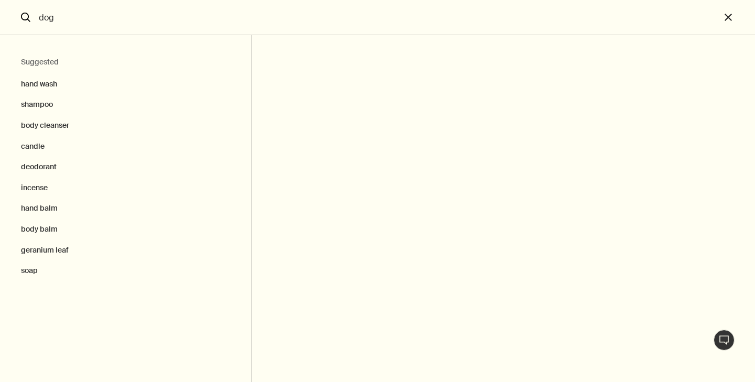
type input "dog"
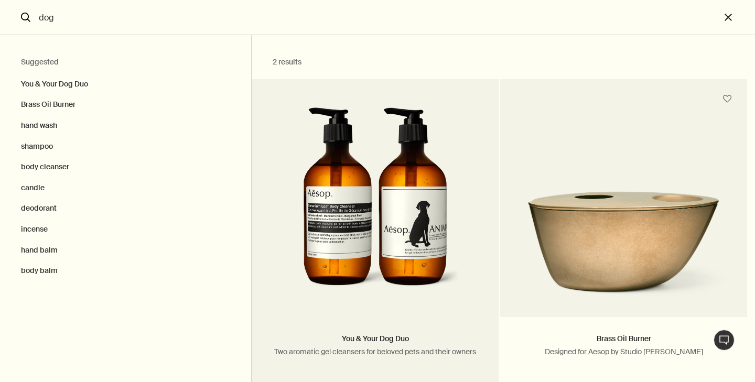
click at [337, 201] on img "Search" at bounding box center [375, 204] width 171 height 194
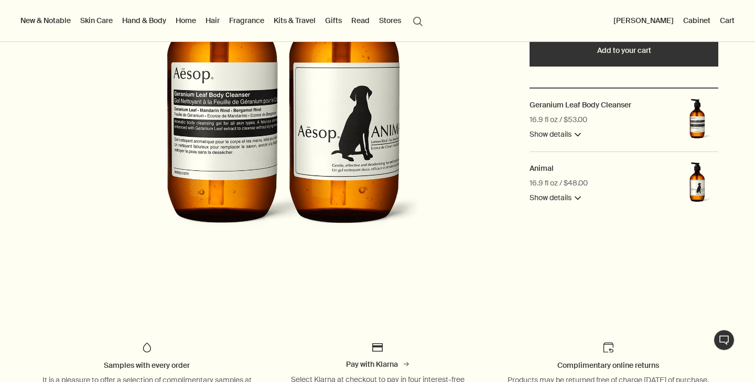
scroll to position [193, 0]
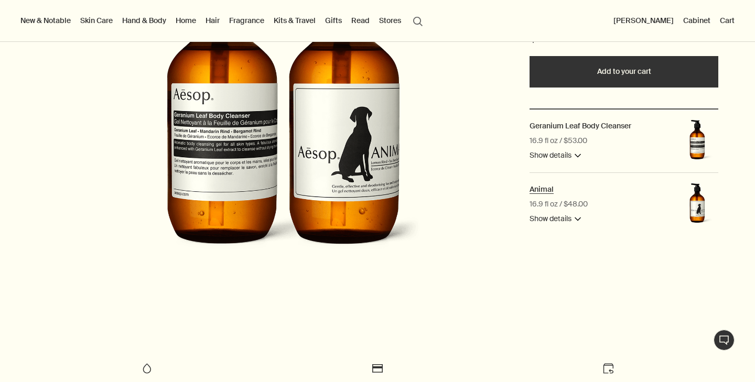
click at [541, 191] on h2 "Animal" at bounding box center [541, 189] width 24 height 9
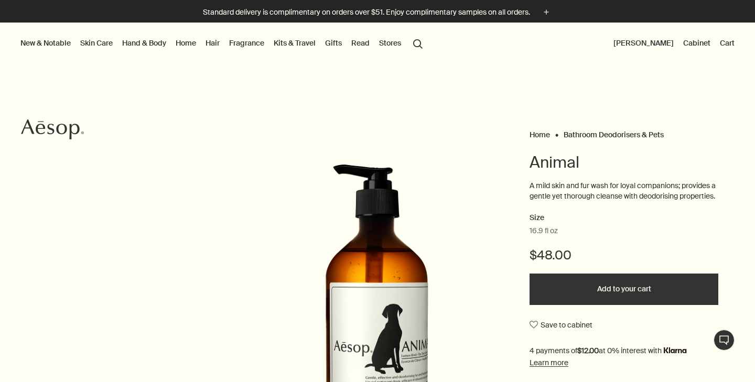
click at [605, 296] on button "Add to your cart" at bounding box center [623, 289] width 189 height 31
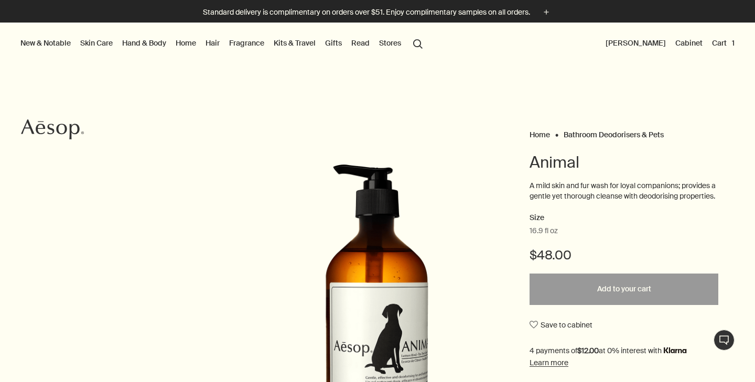
click at [420, 45] on button "search Search" at bounding box center [417, 43] width 19 height 20
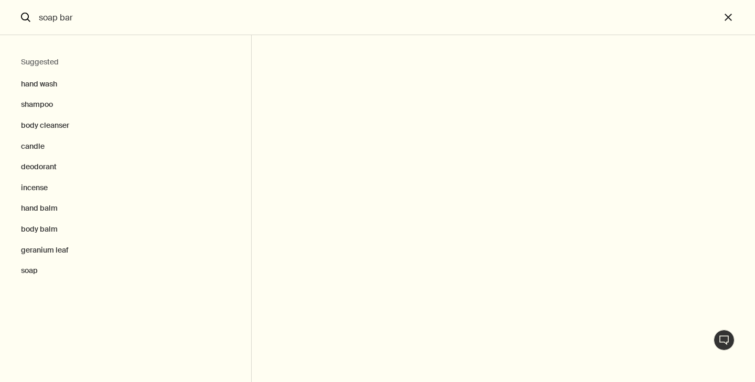
type input "soap bar"
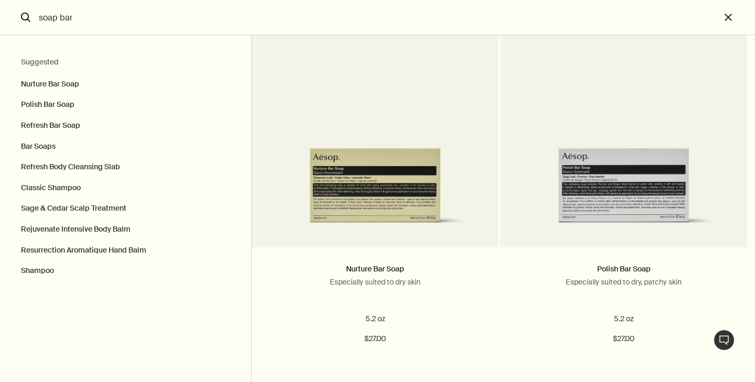
scroll to position [70, 0]
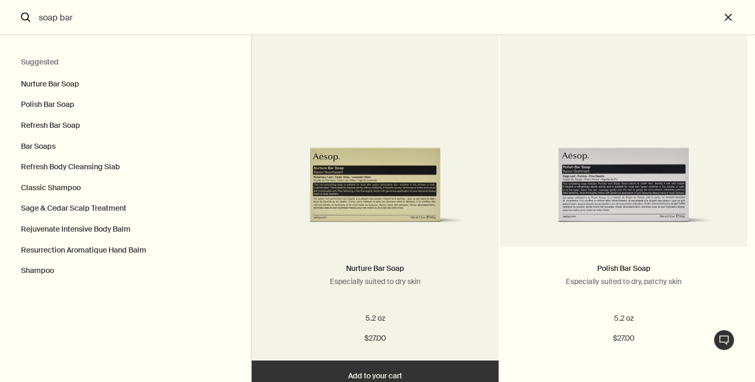
click at [355, 174] on img "Search" at bounding box center [374, 165] width 215 height 131
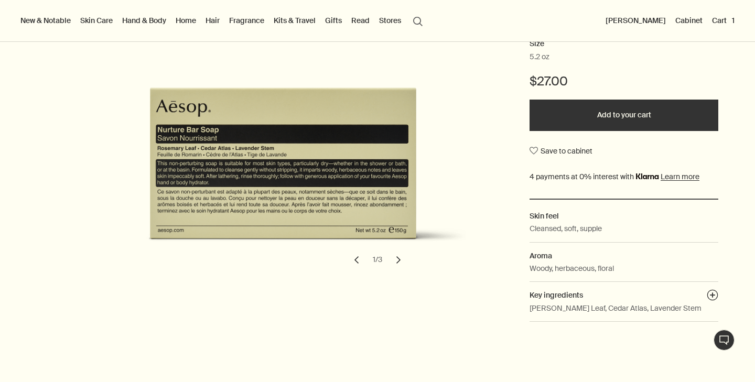
scroll to position [196, 0]
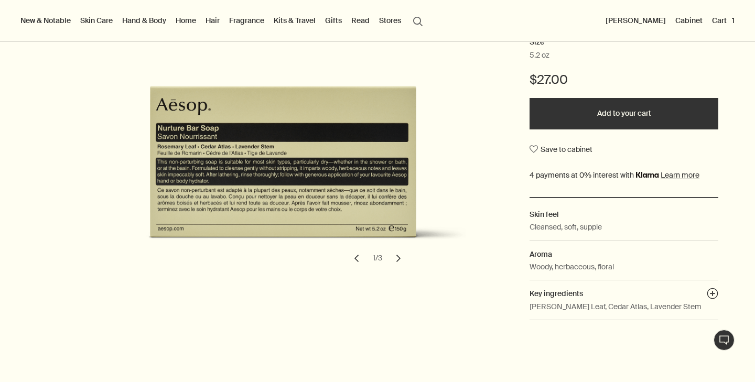
click at [399, 259] on button "chevron" at bounding box center [398, 258] width 23 height 23
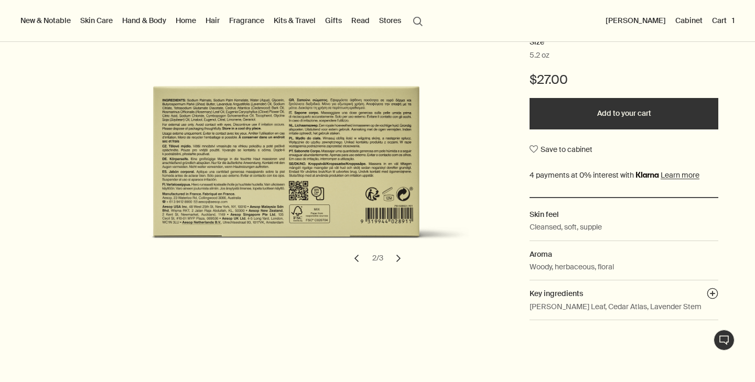
click at [399, 259] on button "chevron" at bounding box center [398, 258] width 23 height 23
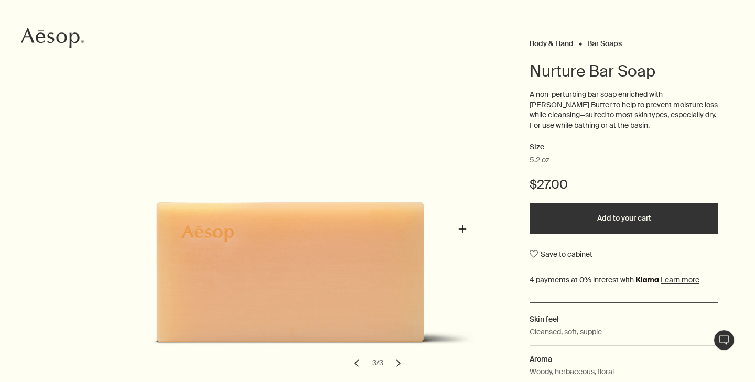
scroll to position [0, 0]
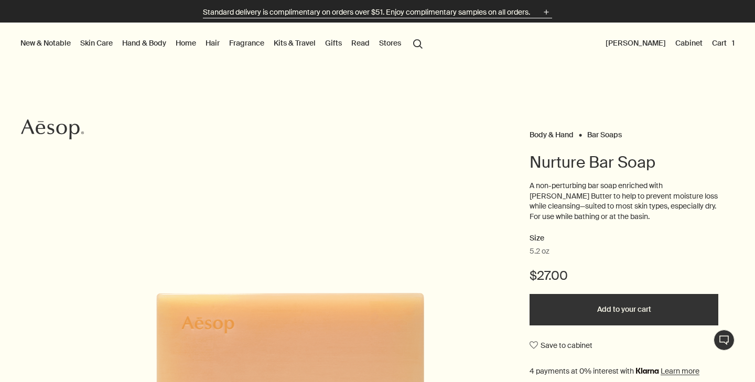
click at [498, 12] on p "Standard delivery is complimentary on orders over $51. Enjoy complimentary samp…" at bounding box center [366, 12] width 327 height 11
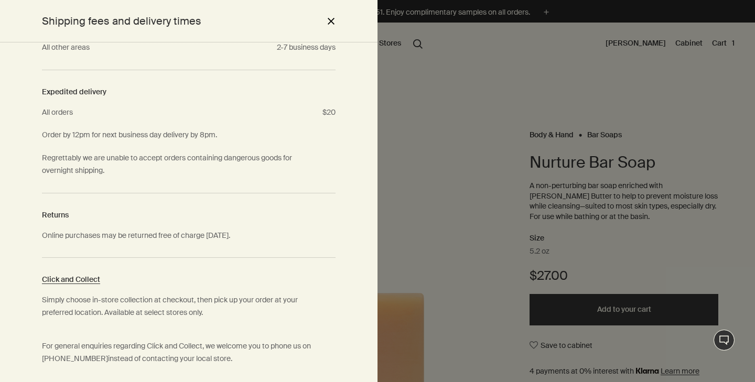
scroll to position [216, 0]
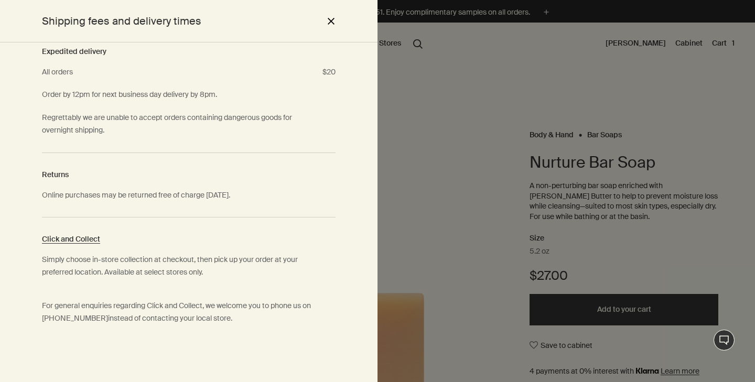
click at [331, 20] on button "close" at bounding box center [330, 21] width 13 height 18
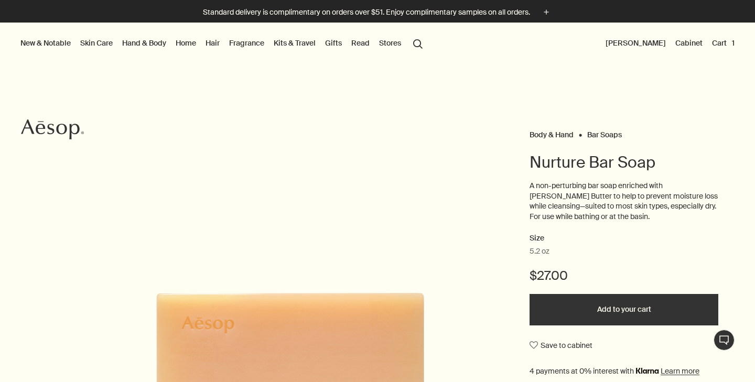
click at [722, 40] on button "Cart 1" at bounding box center [723, 43] width 27 height 14
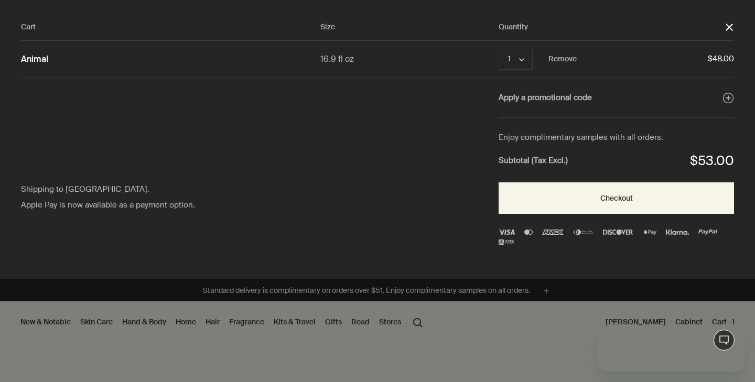
scroll to position [0, 0]
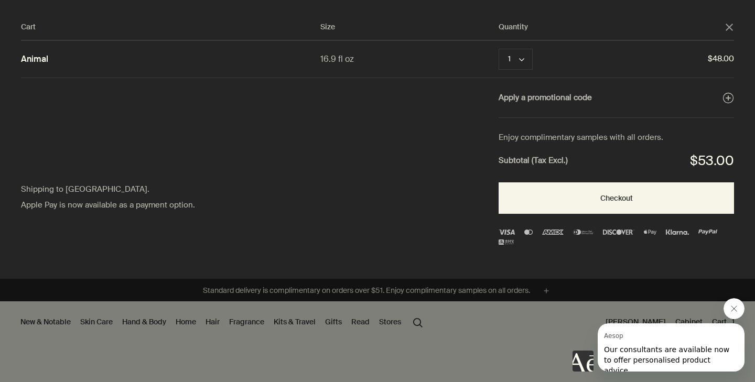
click at [728, 26] on polygon "Close" at bounding box center [728, 27] width 7 height 7
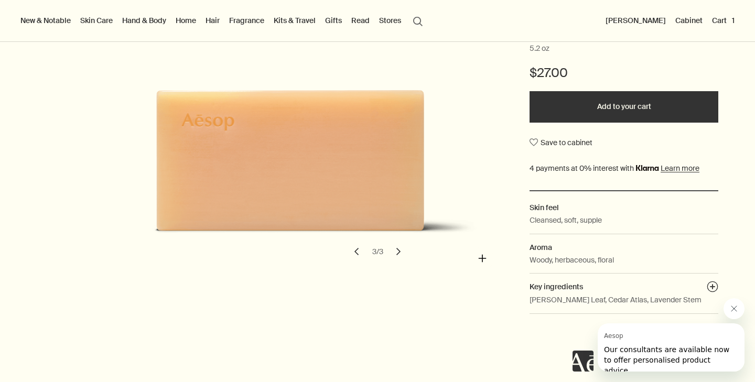
scroll to position [242, 0]
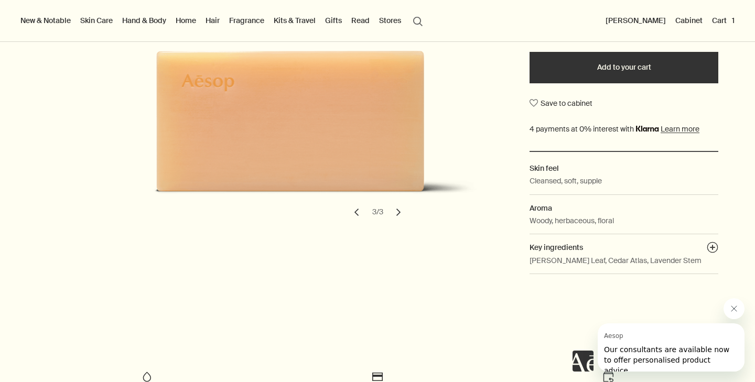
click at [587, 75] on button "Add to your cart" at bounding box center [623, 67] width 189 height 31
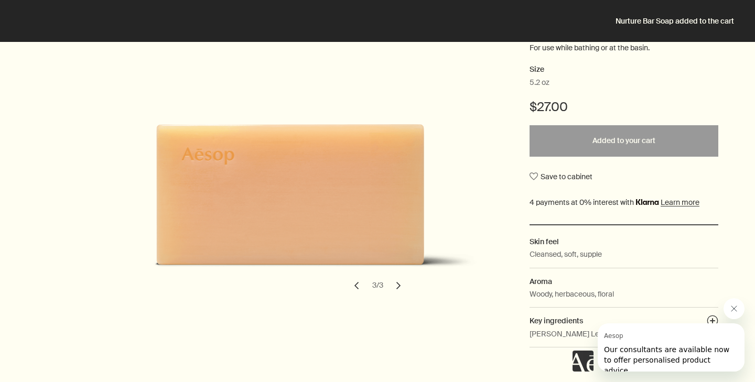
scroll to position [0, 0]
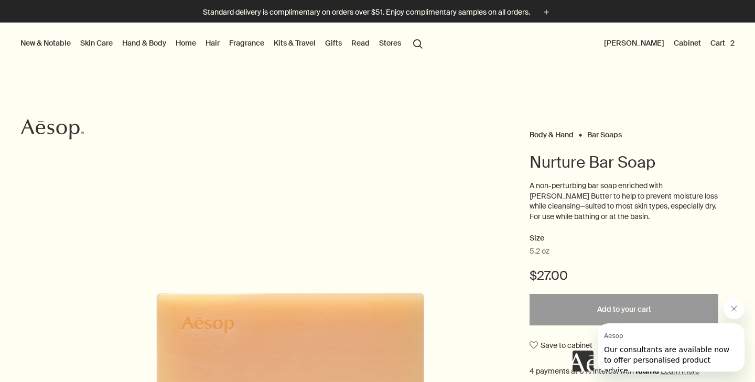
click at [718, 44] on button "Cart 2" at bounding box center [722, 43] width 28 height 14
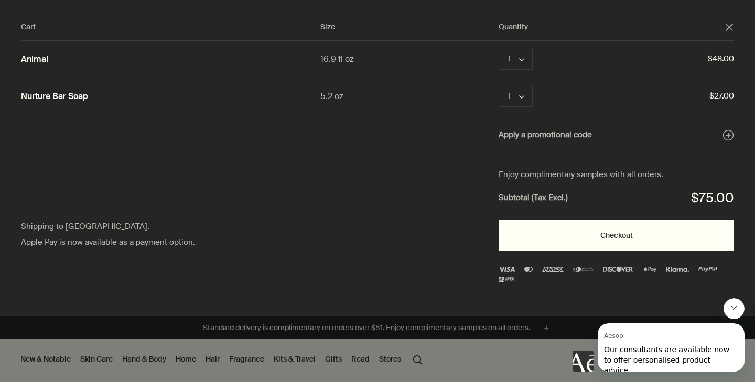
click at [600, 231] on button "Checkout" at bounding box center [615, 235] width 235 height 31
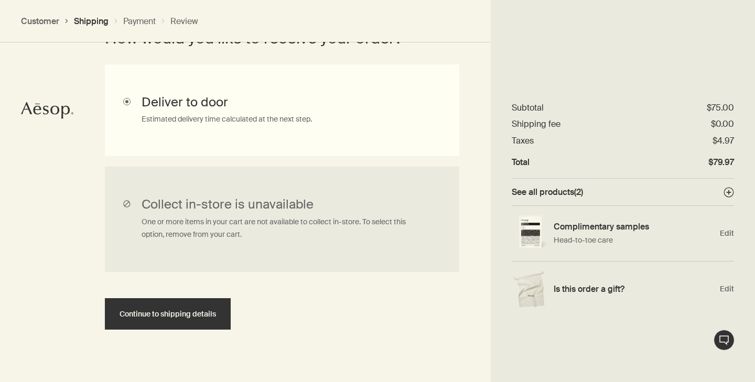
scroll to position [327, 0]
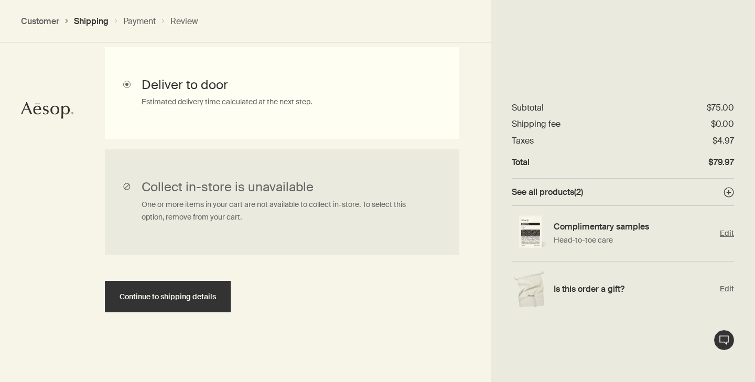
click at [645, 224] on h4 "Complimentary samples" at bounding box center [634, 226] width 161 height 11
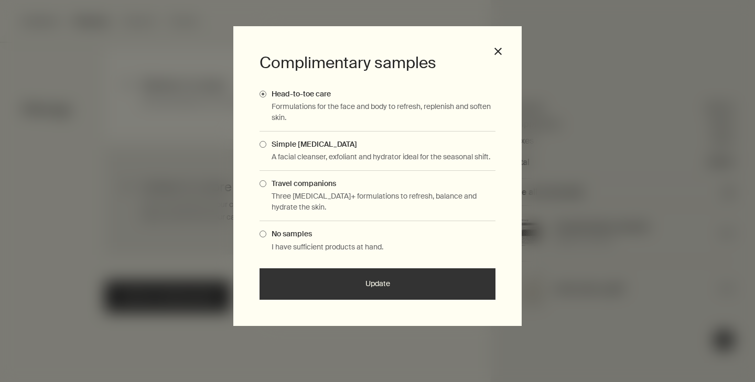
click at [355, 285] on button "Update" at bounding box center [377, 283] width 236 height 31
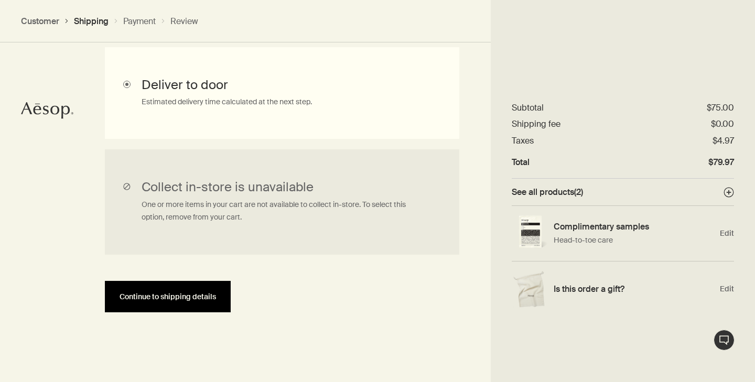
click at [205, 298] on span "Continue to shipping details" at bounding box center [168, 297] width 96 height 8
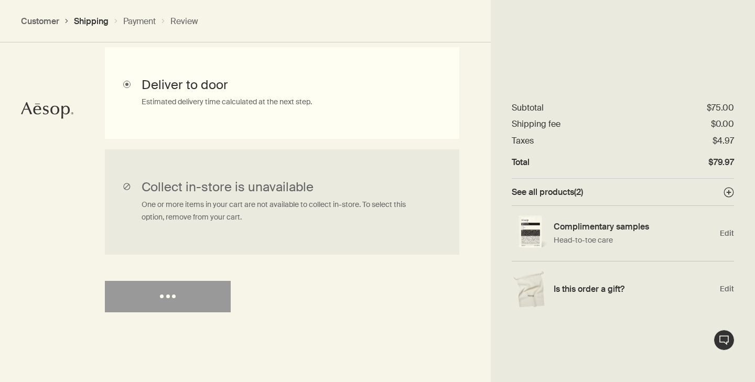
select select "US"
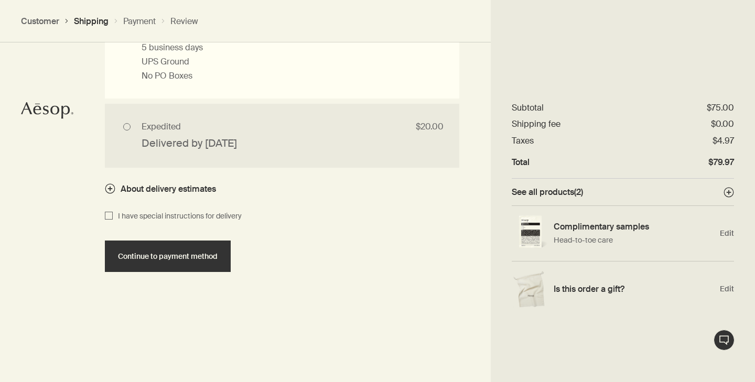
scroll to position [1065, 0]
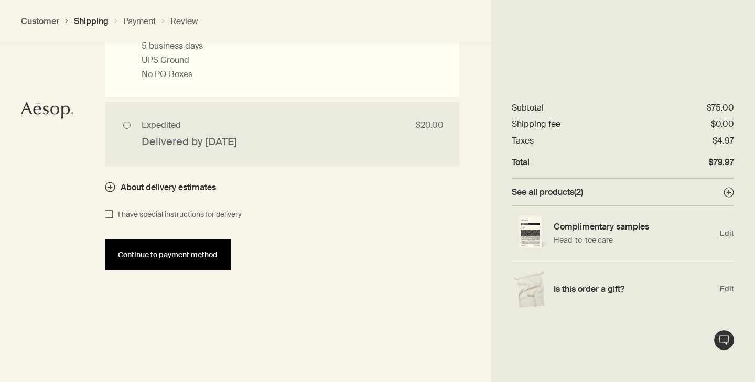
click at [187, 259] on span "Continue to payment method" at bounding box center [168, 255] width 100 height 8
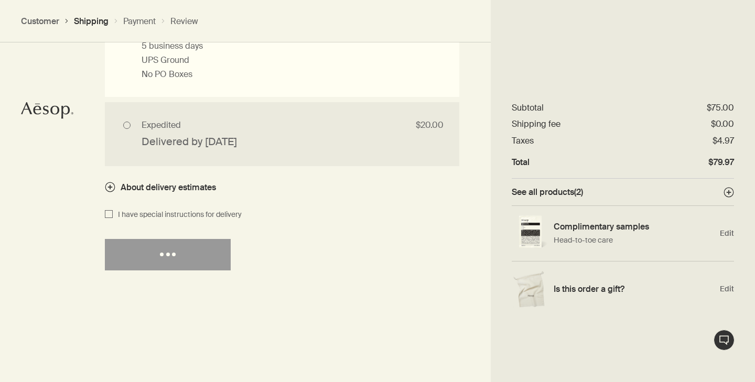
select select "US"
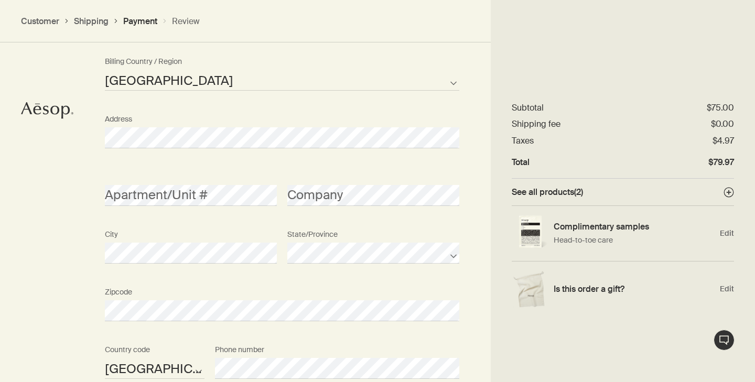
scroll to position [1306, 0]
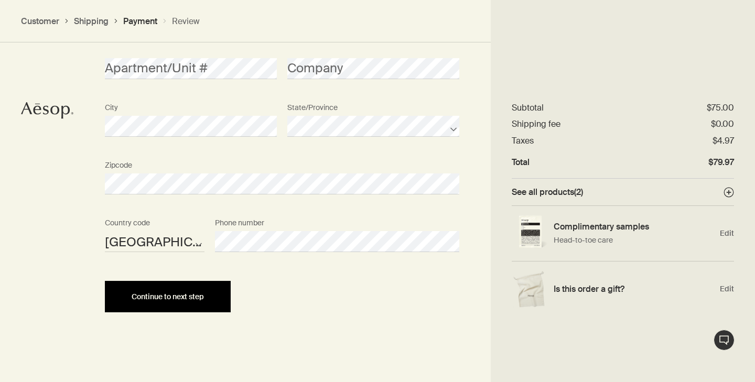
click at [198, 300] on button "Continue to next step" at bounding box center [168, 296] width 126 height 31
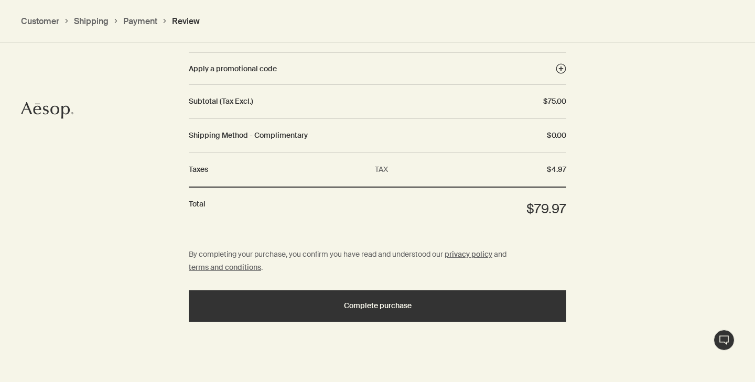
scroll to position [1267, 0]
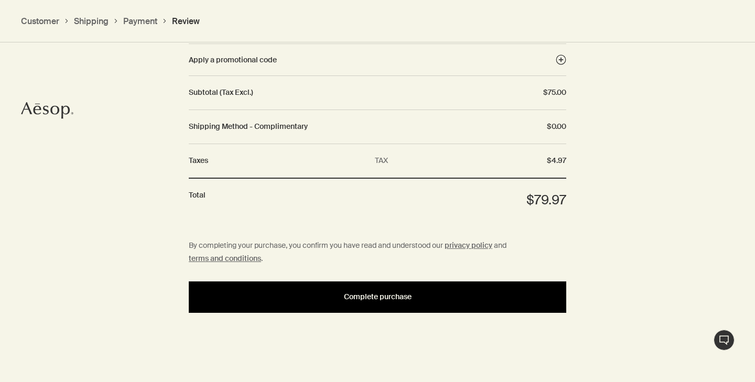
click at [405, 296] on span "Complete purchase" at bounding box center [378, 297] width 68 height 8
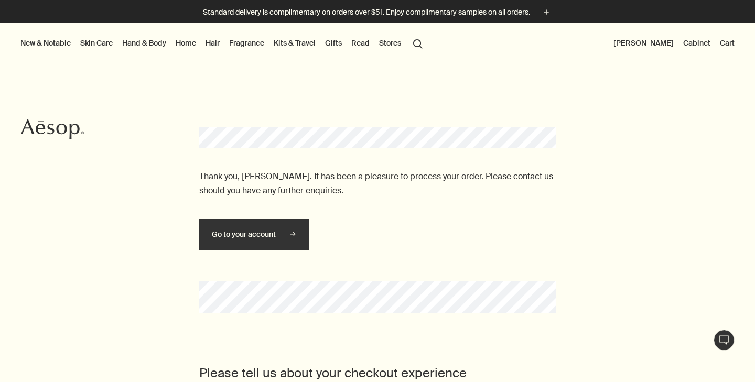
click at [668, 42] on button "[PERSON_NAME]" at bounding box center [643, 43] width 64 height 14
